Goal: Task Accomplishment & Management: Check status

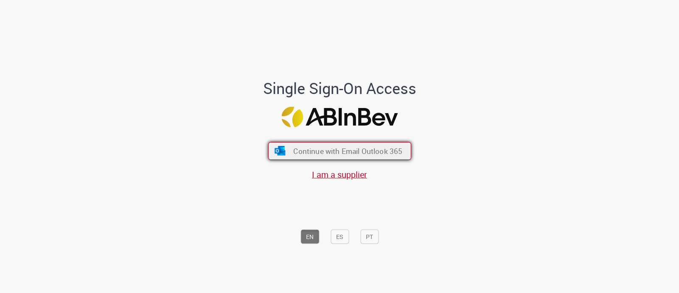
click at [357, 154] on span "Continue with Email Outlook 365" at bounding box center [347, 151] width 109 height 10
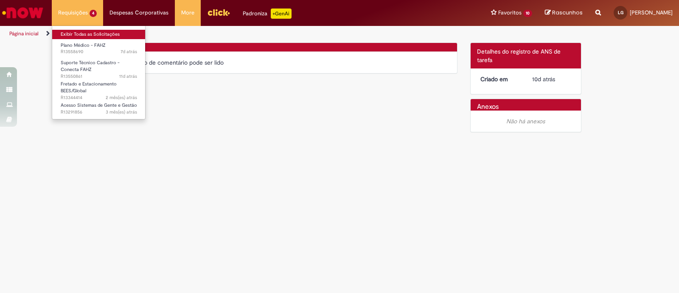
click at [84, 37] on link "Exibir Todas as Solicitações" at bounding box center [98, 34] width 93 height 9
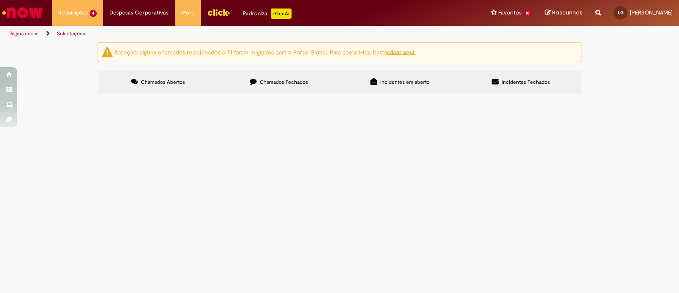
click at [0, 0] on span "Estou abrindo este chamado em nome do diretor que atendo como People Business P…" at bounding box center [0, 0] width 0 height 0
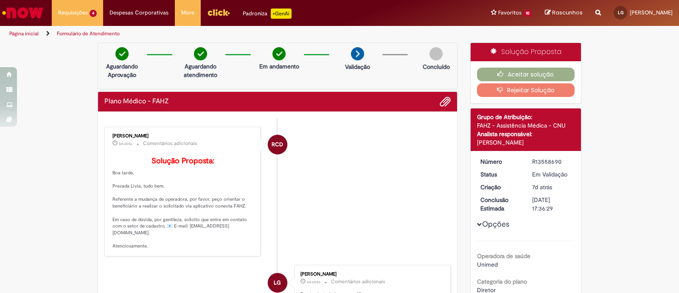
click at [238, 143] on p "5d atrás 5 dias atrás Comentários adicionais" at bounding box center [183, 143] width 141 height 10
click at [512, 91] on button "Rejeitar Solução" at bounding box center [526, 90] width 98 height 14
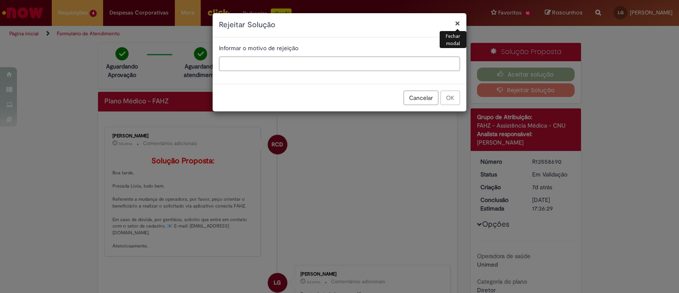
click at [363, 64] on input "text" at bounding box center [339, 63] width 241 height 14
type input "*"
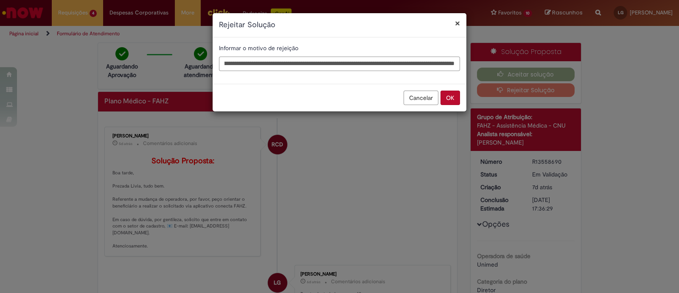
scroll to position [0, 236]
type input "**********"
click at [454, 96] on button "OK" at bounding box center [451, 97] width 20 height 14
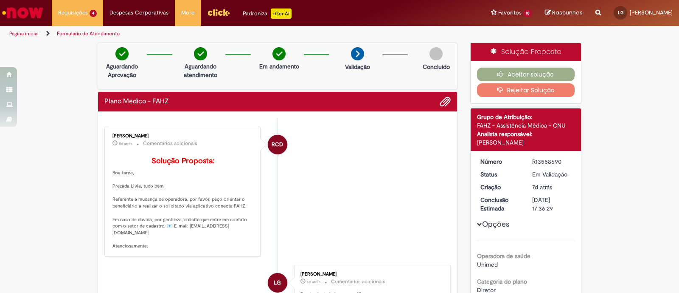
scroll to position [0, 0]
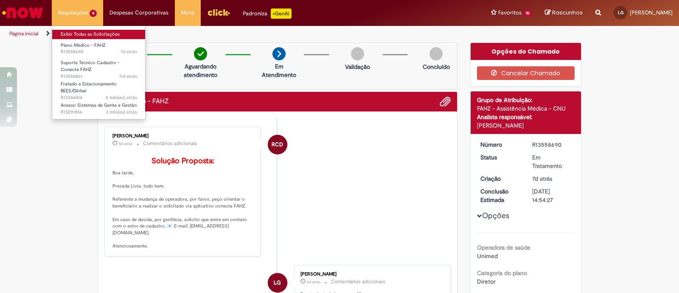
click at [81, 36] on link "Exibir Todas as Solicitações" at bounding box center [98, 34] width 93 height 9
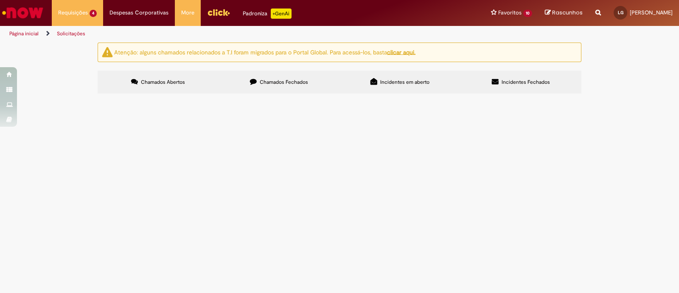
scroll to position [53, 0]
click at [0, 0] on span "Suporte Técnico Cadastro - Conecta FAHZ" at bounding box center [0, 0] width 0 height 0
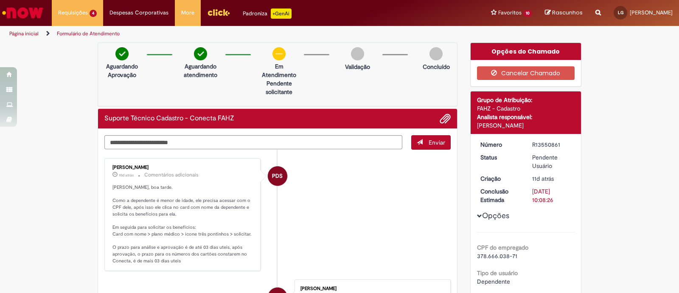
scroll to position [53, 0]
